Goal: Task Accomplishment & Management: Complete application form

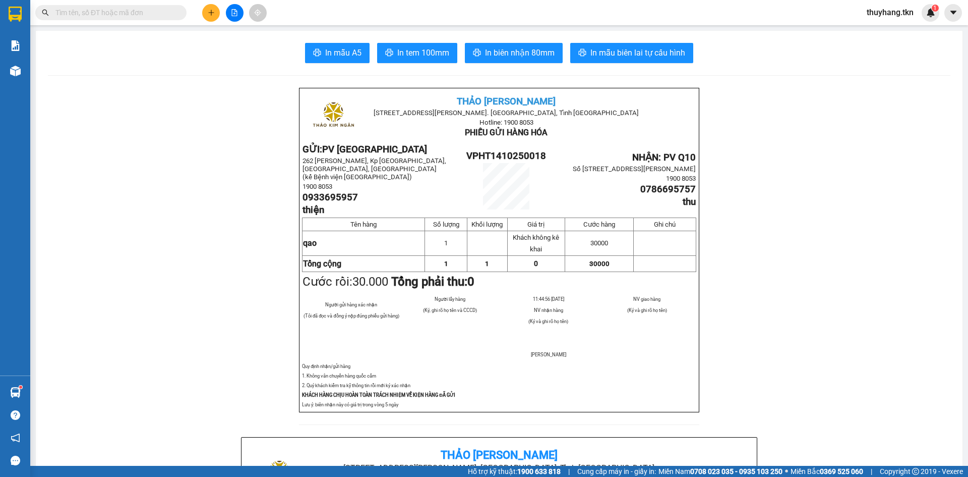
click at [208, 12] on icon "plus" at bounding box center [211, 12] width 7 height 7
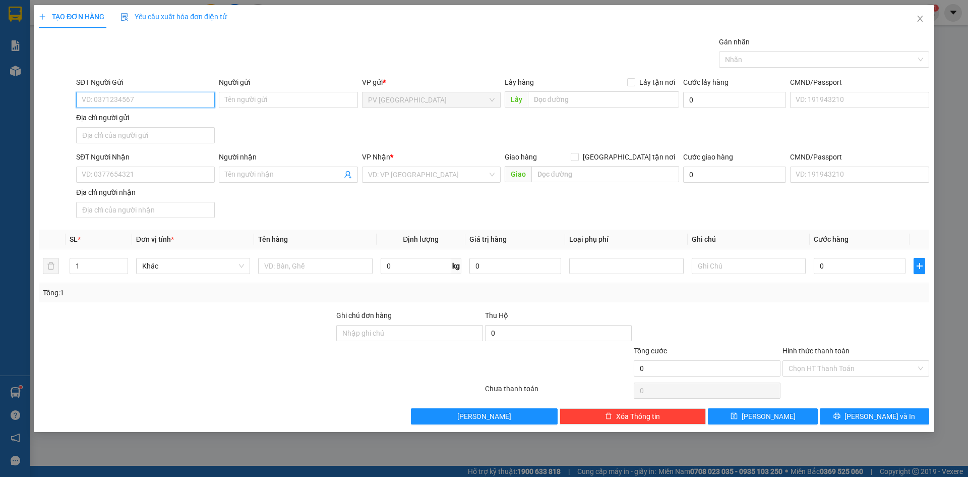
click at [127, 103] on input "SĐT Người Gửi" at bounding box center [145, 100] width 139 height 16
click at [100, 104] on input "09020606020" at bounding box center [145, 100] width 139 height 16
click at [127, 100] on input "0902606020" at bounding box center [145, 100] width 139 height 16
type input "0902606020"
click at [267, 108] on div "Người gửi Tên người gửi" at bounding box center [288, 94] width 139 height 35
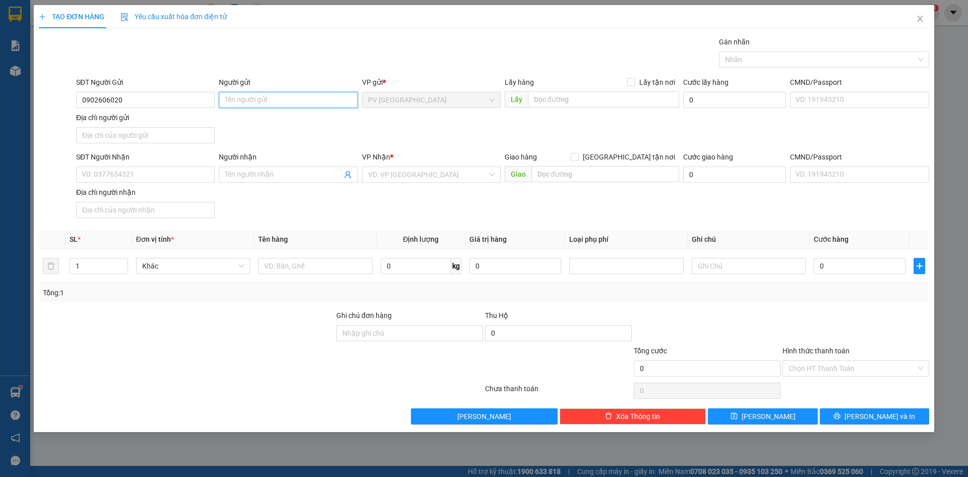
click at [267, 99] on input "Người gửi" at bounding box center [288, 100] width 139 height 16
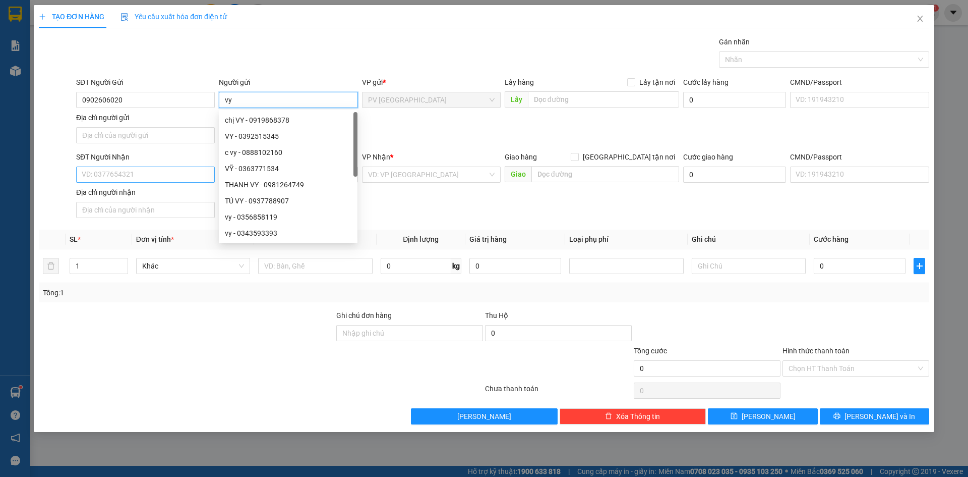
type input "vy"
click at [123, 168] on input "SĐT Người Nhận" at bounding box center [145, 174] width 139 height 16
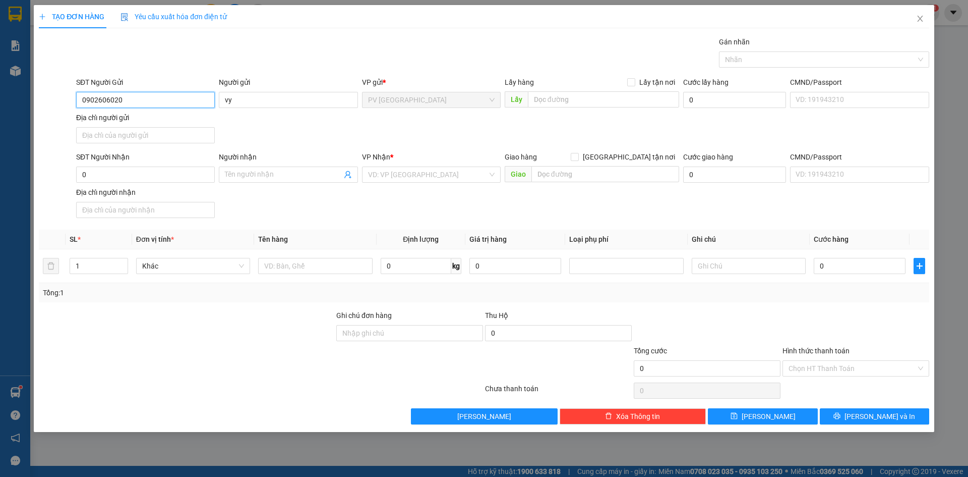
drag, startPoint x: 161, startPoint y: 101, endPoint x: 56, endPoint y: 110, distance: 104.7
click at [56, 110] on div "SĐT Người Gửi 0902606020 0902606020 Người gửi vy VP gửi * PV Hòa Thành Lấy hàng…" at bounding box center [484, 112] width 893 height 71
paste input "0902606020"
type input "00902606020"
click at [253, 180] on span at bounding box center [288, 174] width 139 height 16
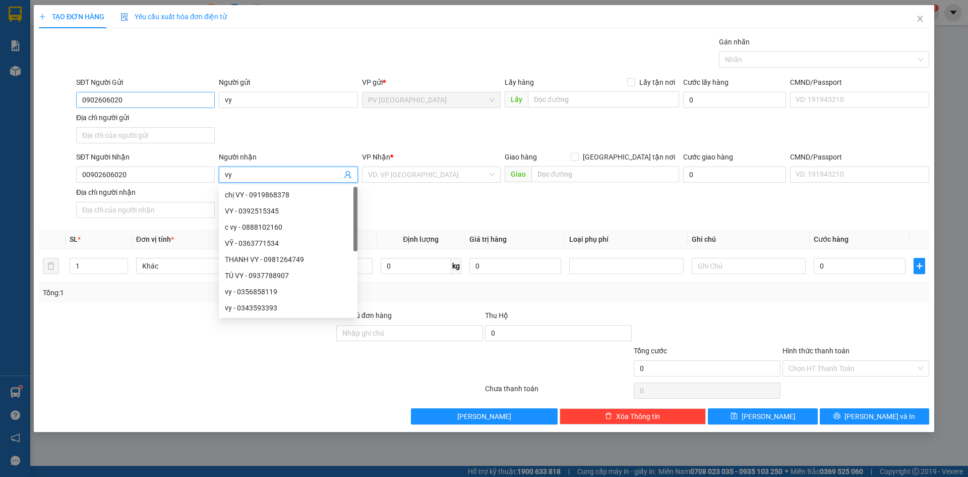
type input "vy"
drag, startPoint x: 136, startPoint y: 99, endPoint x: 27, endPoint y: 109, distance: 109.9
click at [27, 109] on div "TẠO ĐƠN HÀNG Yêu cầu xuất hóa đơn điện tử Transit Pickup Surcharge Ids Transit …" at bounding box center [484, 238] width 968 height 477
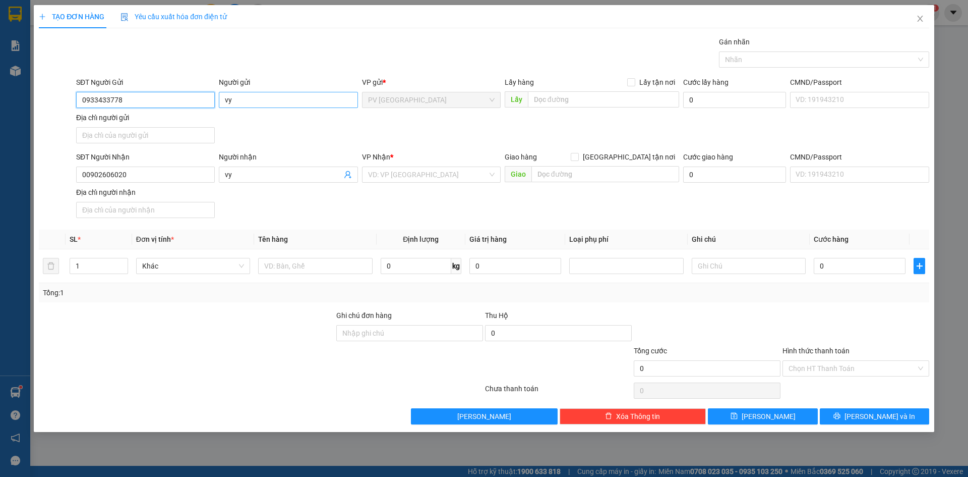
type input "0933433778"
click at [253, 103] on input "vy" at bounding box center [288, 100] width 139 height 16
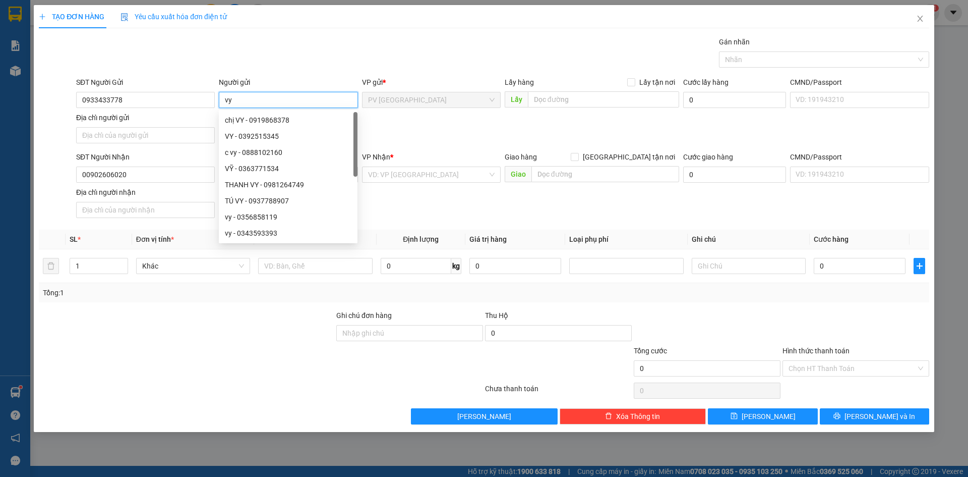
type input "v"
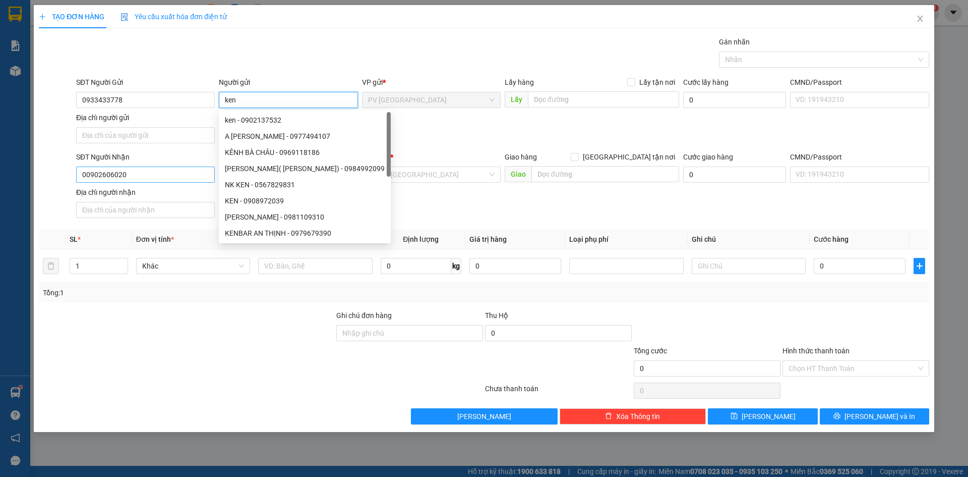
type input "ken"
click at [156, 168] on input "00902606020" at bounding box center [145, 174] width 139 height 16
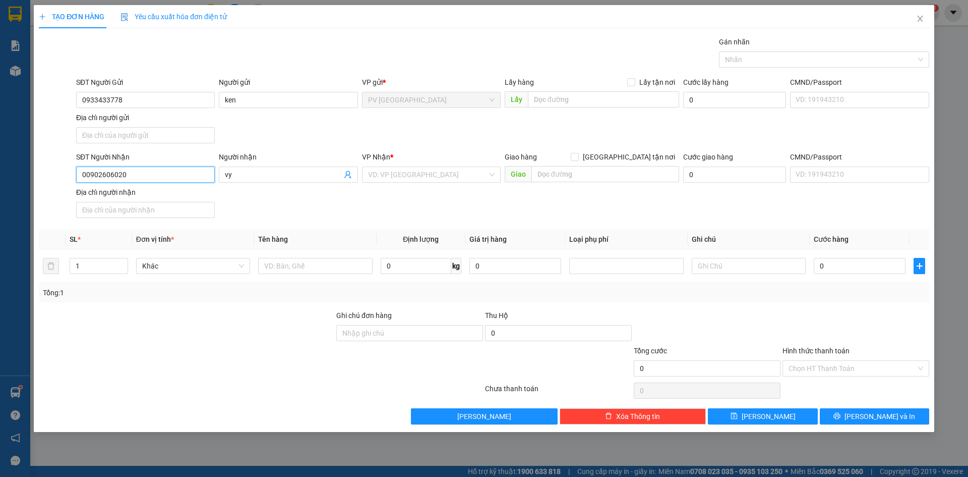
click at [86, 176] on input "00902606020" at bounding box center [145, 174] width 139 height 16
type input "0902606020"
click at [457, 183] on div "VP Nhận * VD: VP [GEOGRAPHIC_DATA]" at bounding box center [431, 168] width 139 height 35
click at [450, 172] on input "search" at bounding box center [428, 174] width 120 height 15
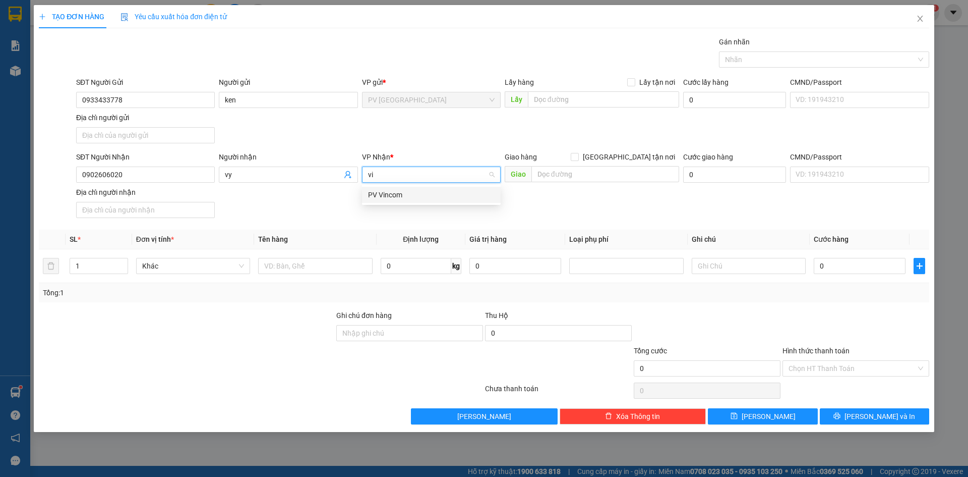
type input "vin"
click at [417, 197] on div "PV Vincom" at bounding box center [431, 194] width 127 height 11
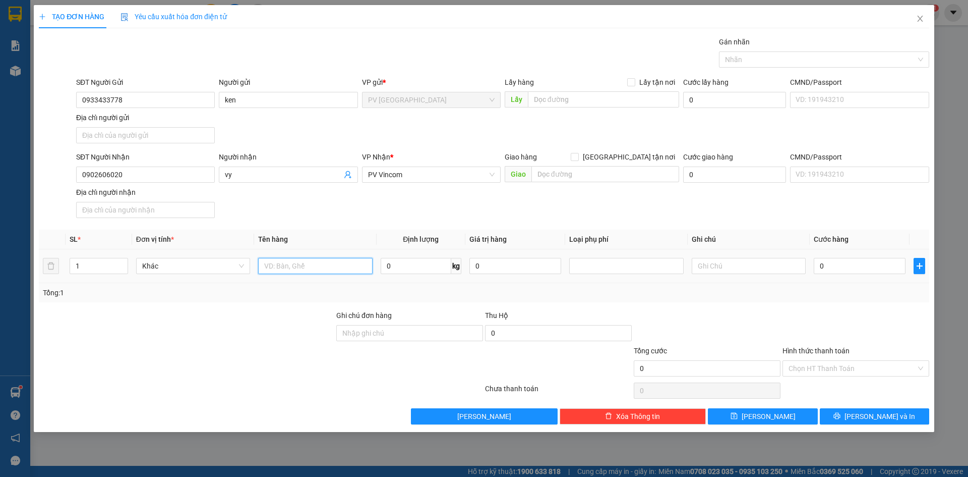
click at [309, 261] on input "text" at bounding box center [315, 266] width 114 height 16
type input "1 bich banh trang ,1 hop banh"
click at [725, 260] on input "text" at bounding box center [749, 266] width 114 height 16
type input "hư k đền"
click at [843, 265] on input "0" at bounding box center [860, 266] width 92 height 16
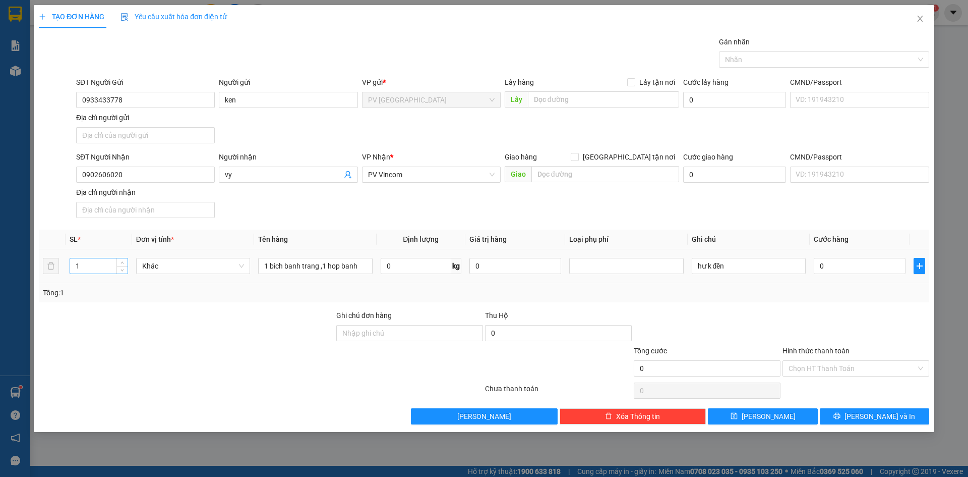
click at [92, 264] on input "1" at bounding box center [98, 265] width 57 height 15
type input "2"
click at [837, 264] on input "0" at bounding box center [860, 266] width 92 height 16
type input "6"
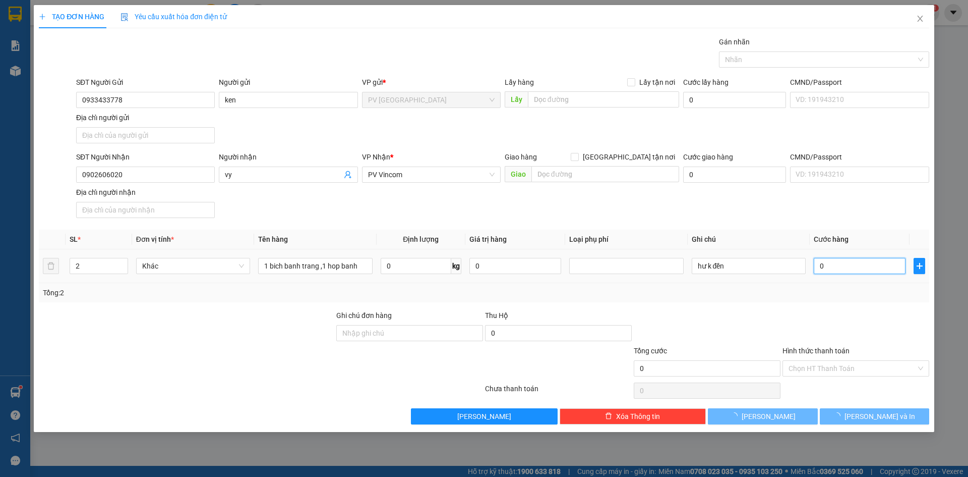
type input "6"
type input "00"
type input "0"
click at [819, 270] on input "0" at bounding box center [860, 266] width 92 height 16
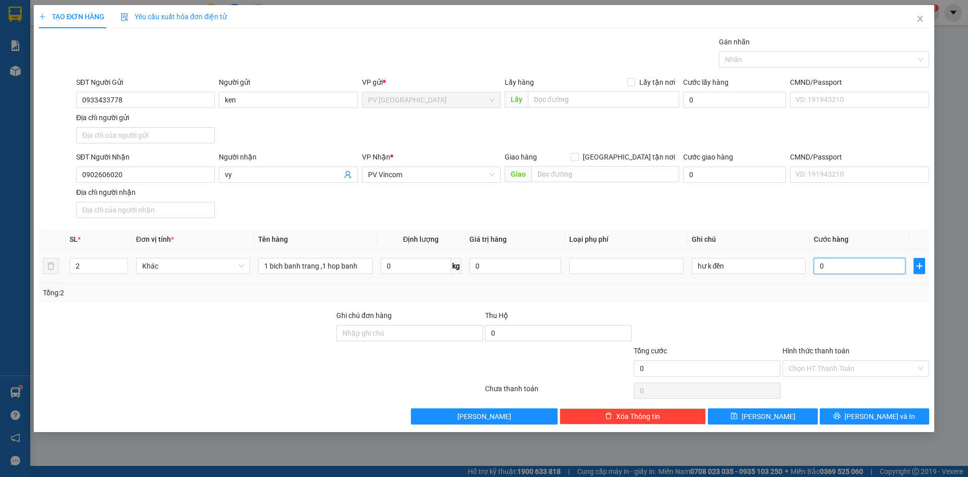
type input "60"
type input "600"
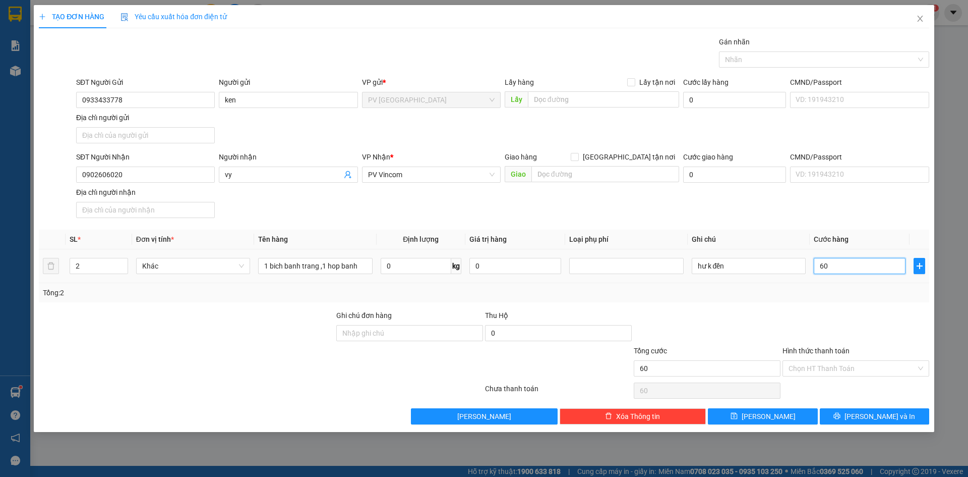
type input "600"
type input "6.000"
type input "60.000"
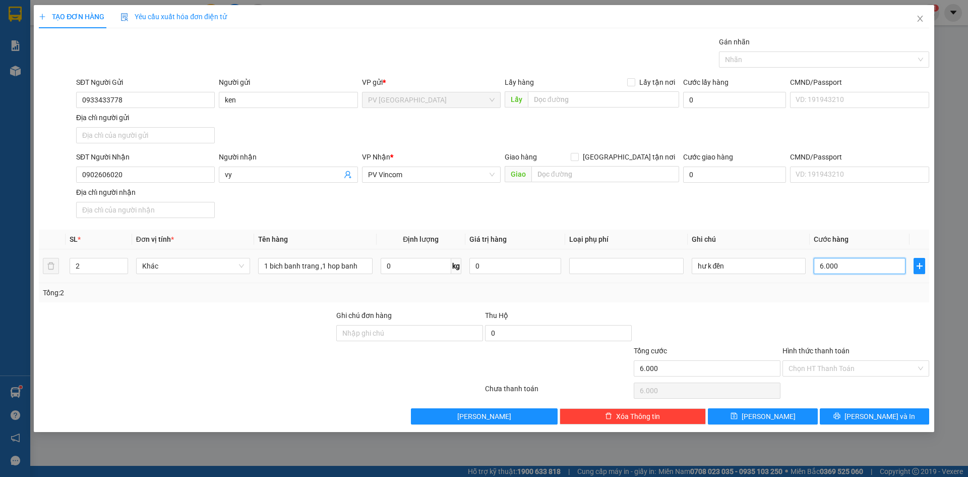
type input "60.000"
click at [755, 61] on div at bounding box center [819, 59] width 195 height 12
type input "60.000"
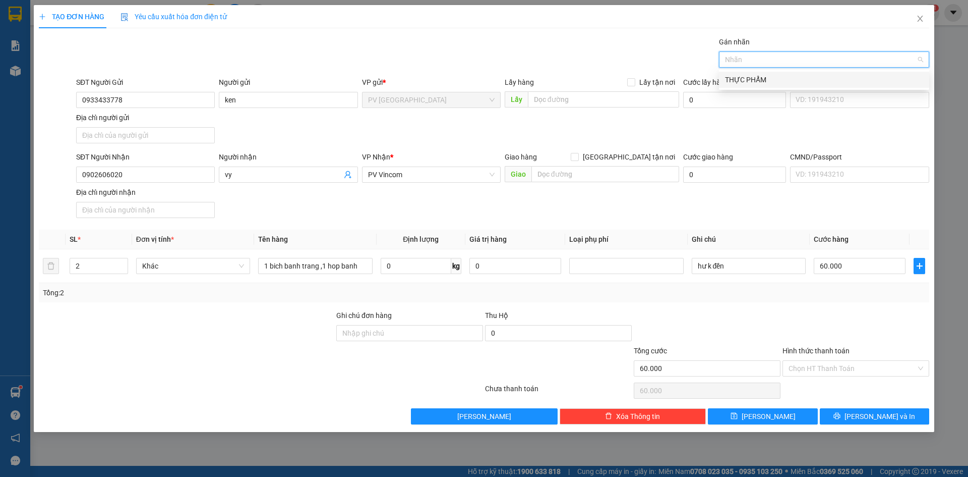
click at [762, 76] on div "THỰC PHẨM" at bounding box center [824, 79] width 198 height 11
click at [765, 60] on icon "close" at bounding box center [765, 59] width 5 height 5
click at [760, 85] on div "THỰC PHẨM" at bounding box center [824, 80] width 210 height 16
click at [811, 368] on input "Hình thức thanh toán" at bounding box center [853, 368] width 128 height 15
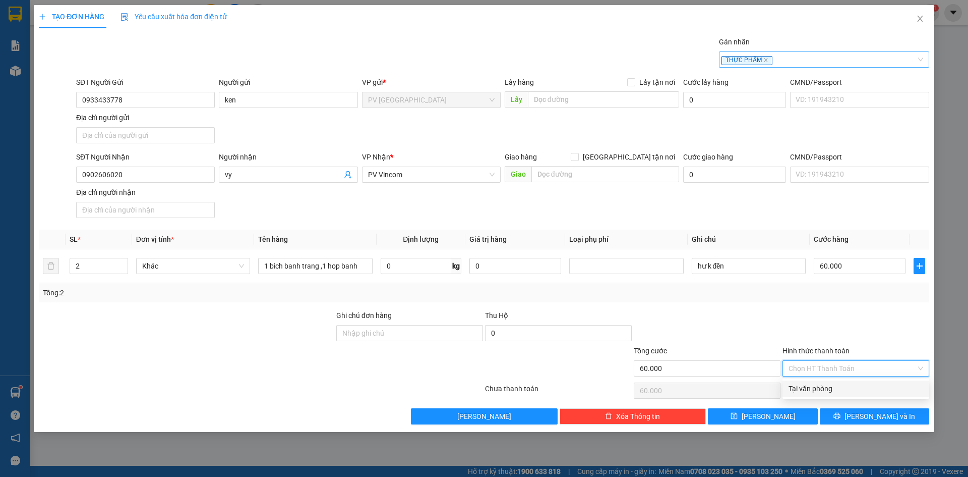
click at [812, 387] on div "Tại văn phòng" at bounding box center [856, 388] width 135 height 11
type input "0"
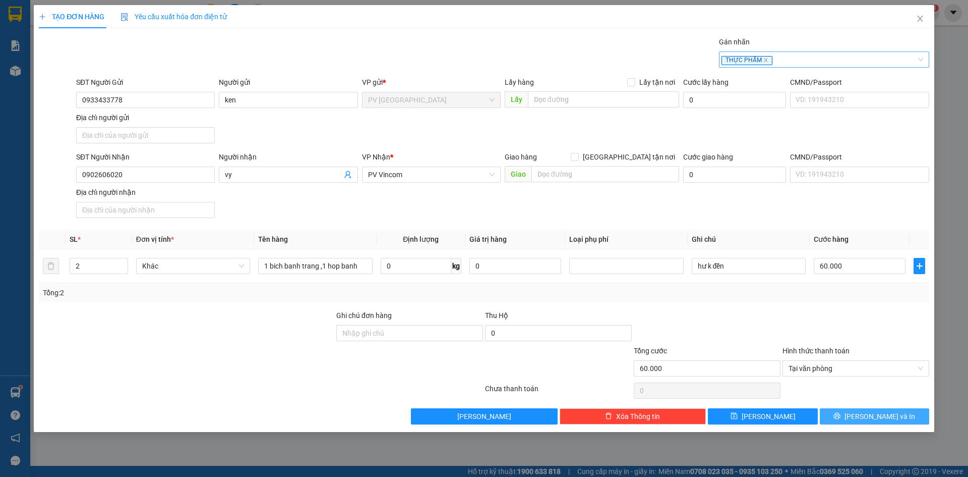
click at [876, 417] on span "[PERSON_NAME] và In" at bounding box center [880, 415] width 71 height 11
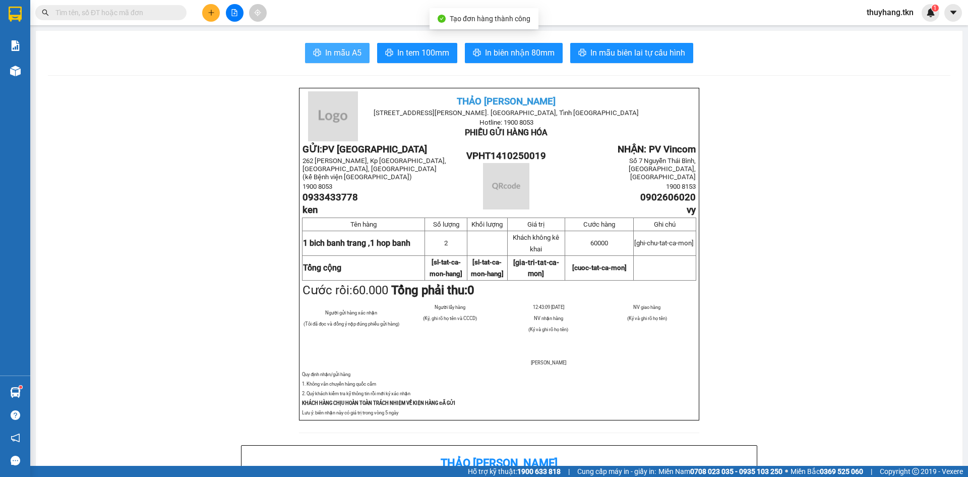
click at [316, 58] on span "printer" at bounding box center [317, 53] width 8 height 10
